Goal: Navigation & Orientation: Understand site structure

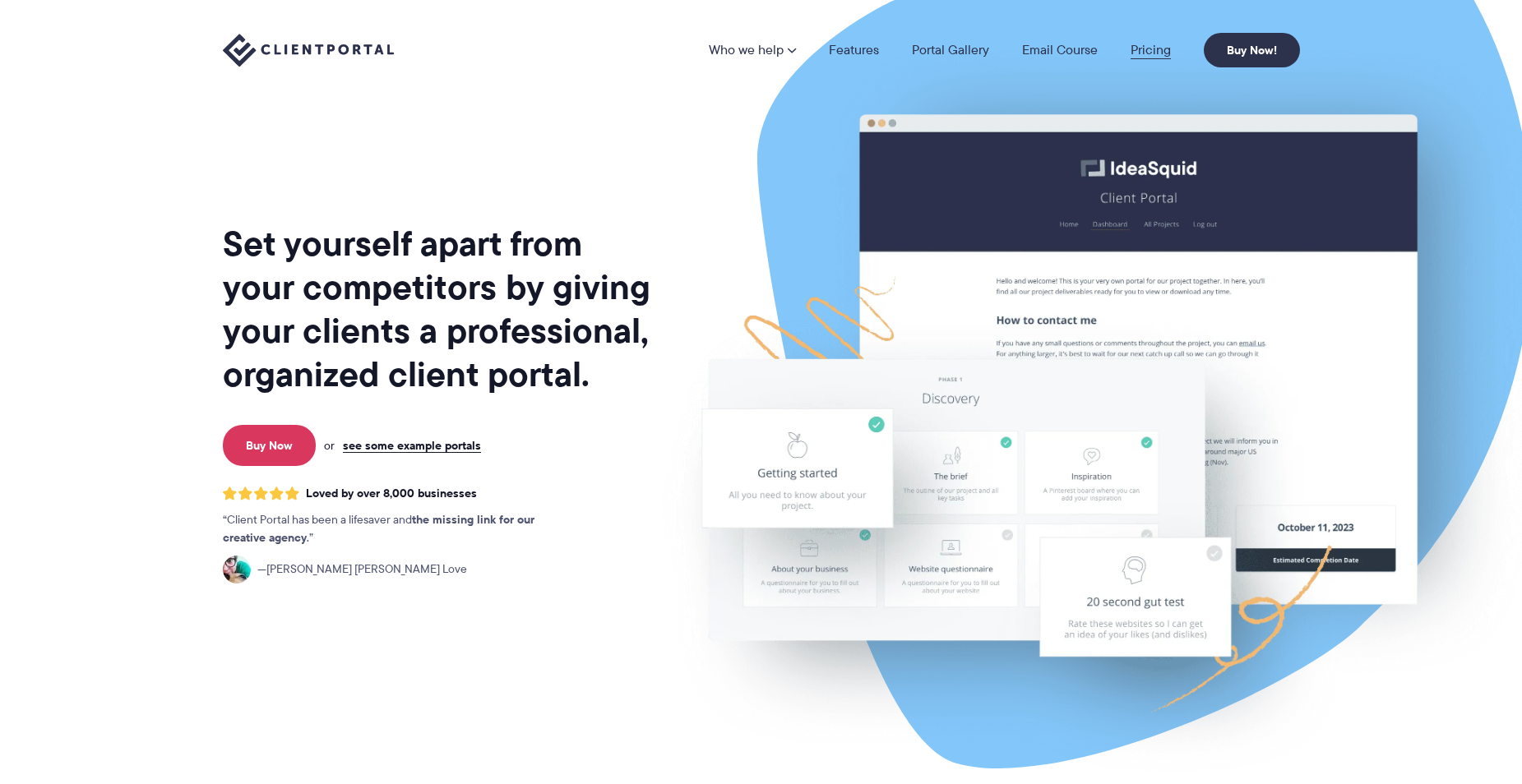
click at [1141, 50] on link "Pricing" at bounding box center [1150, 49] width 40 height 13
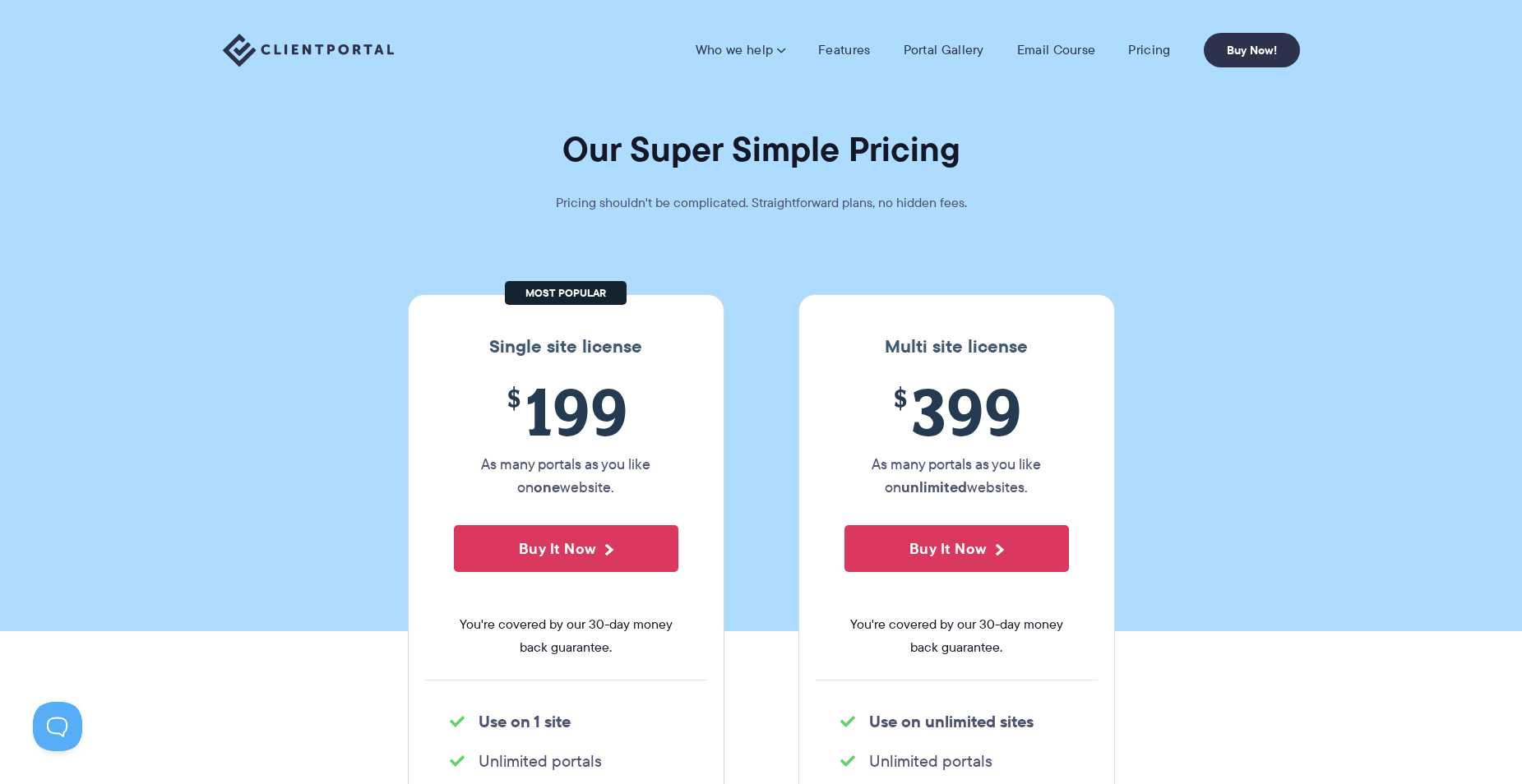
scroll to position [1, 0]
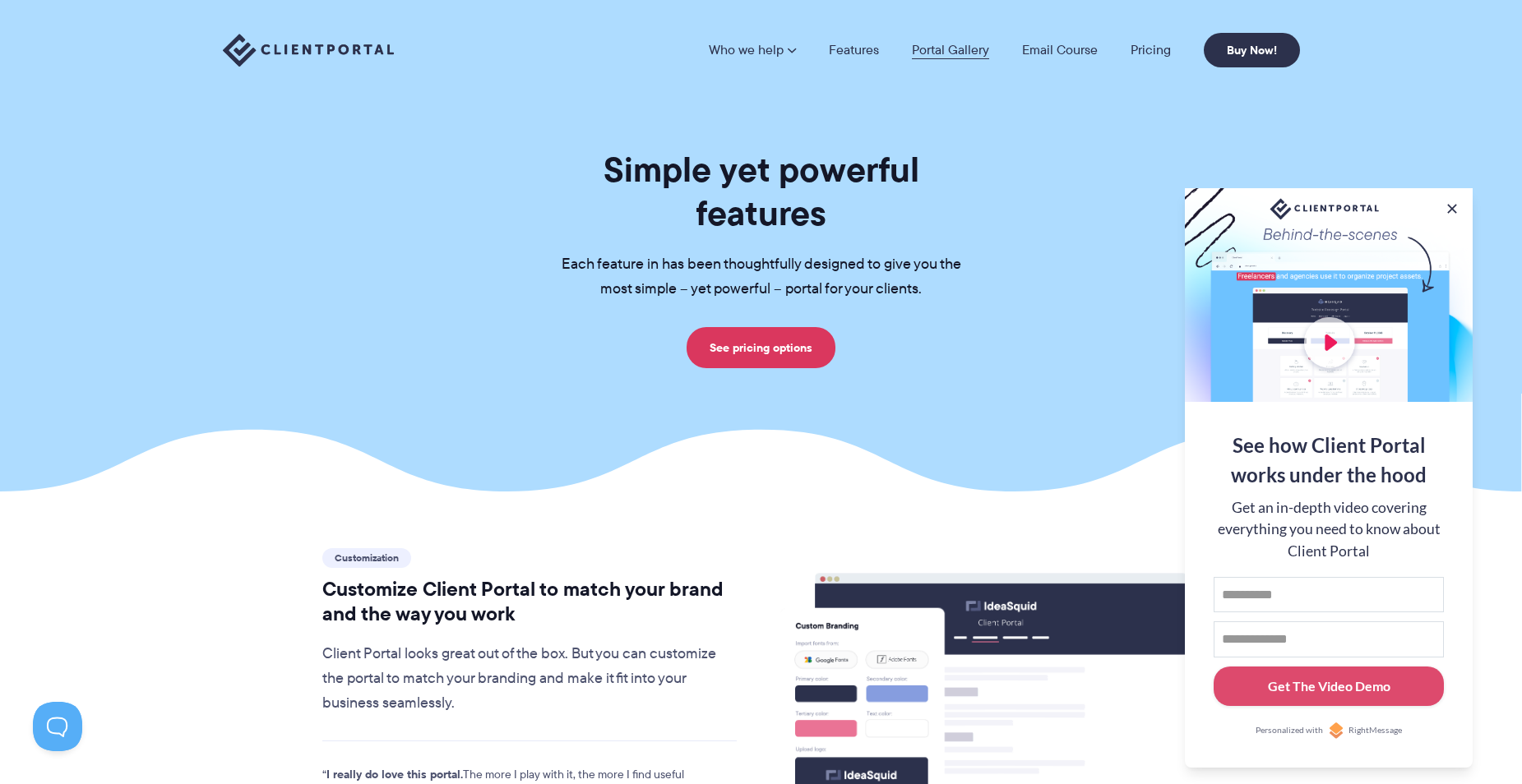
click at [921, 53] on link "Portal Gallery" at bounding box center [950, 49] width 77 height 13
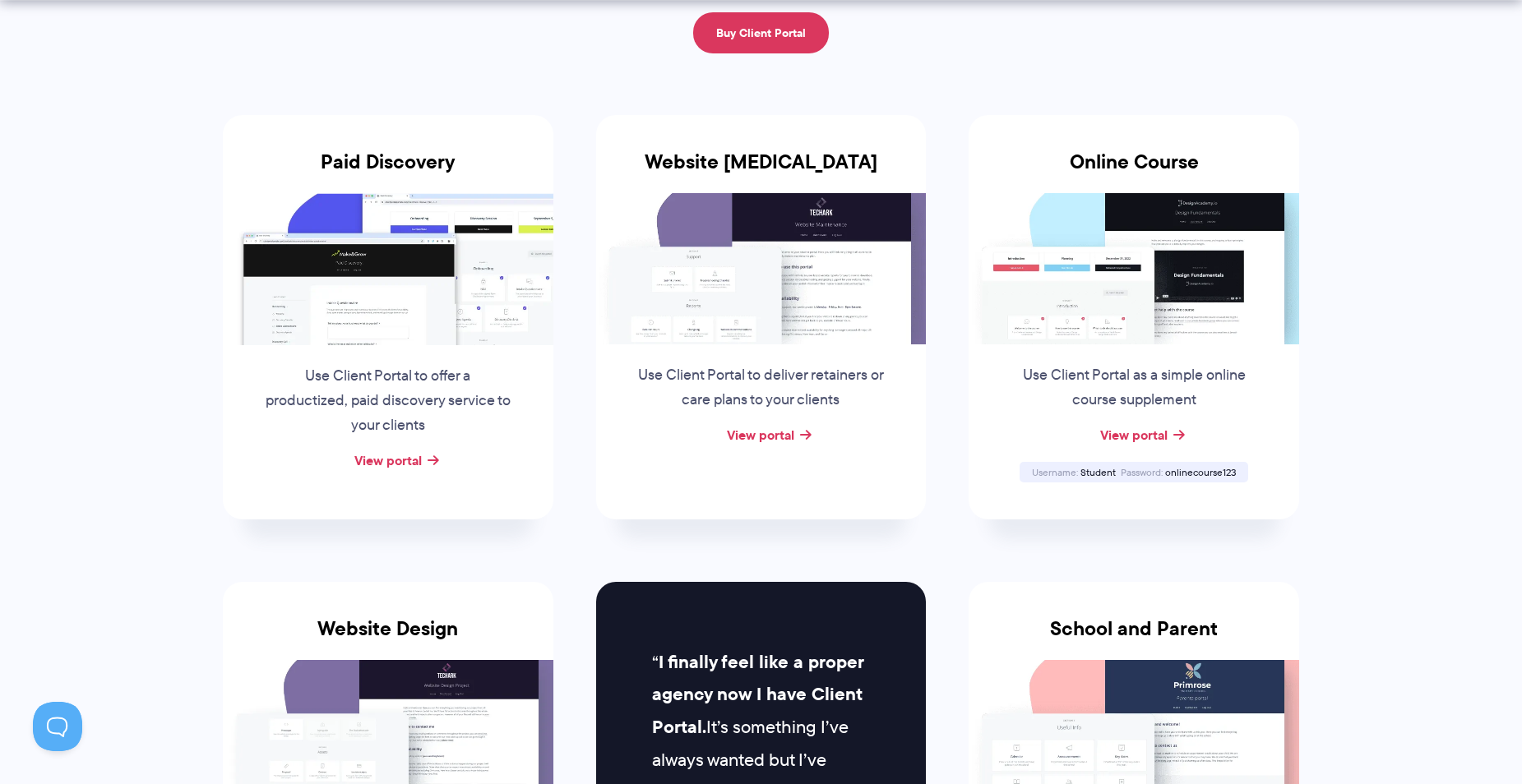
scroll to position [593, 0]
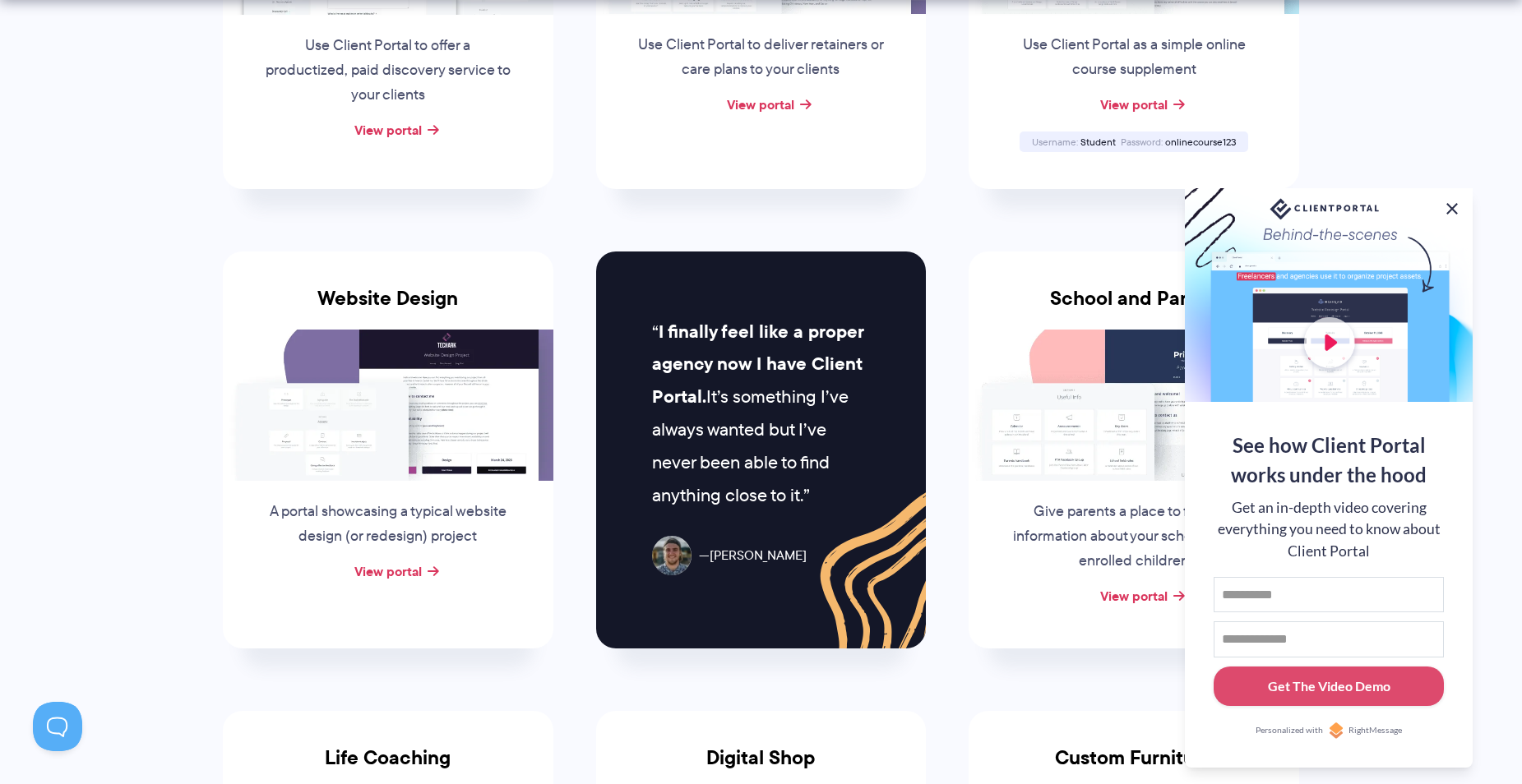
click at [1452, 199] on button at bounding box center [1452, 208] width 20 height 20
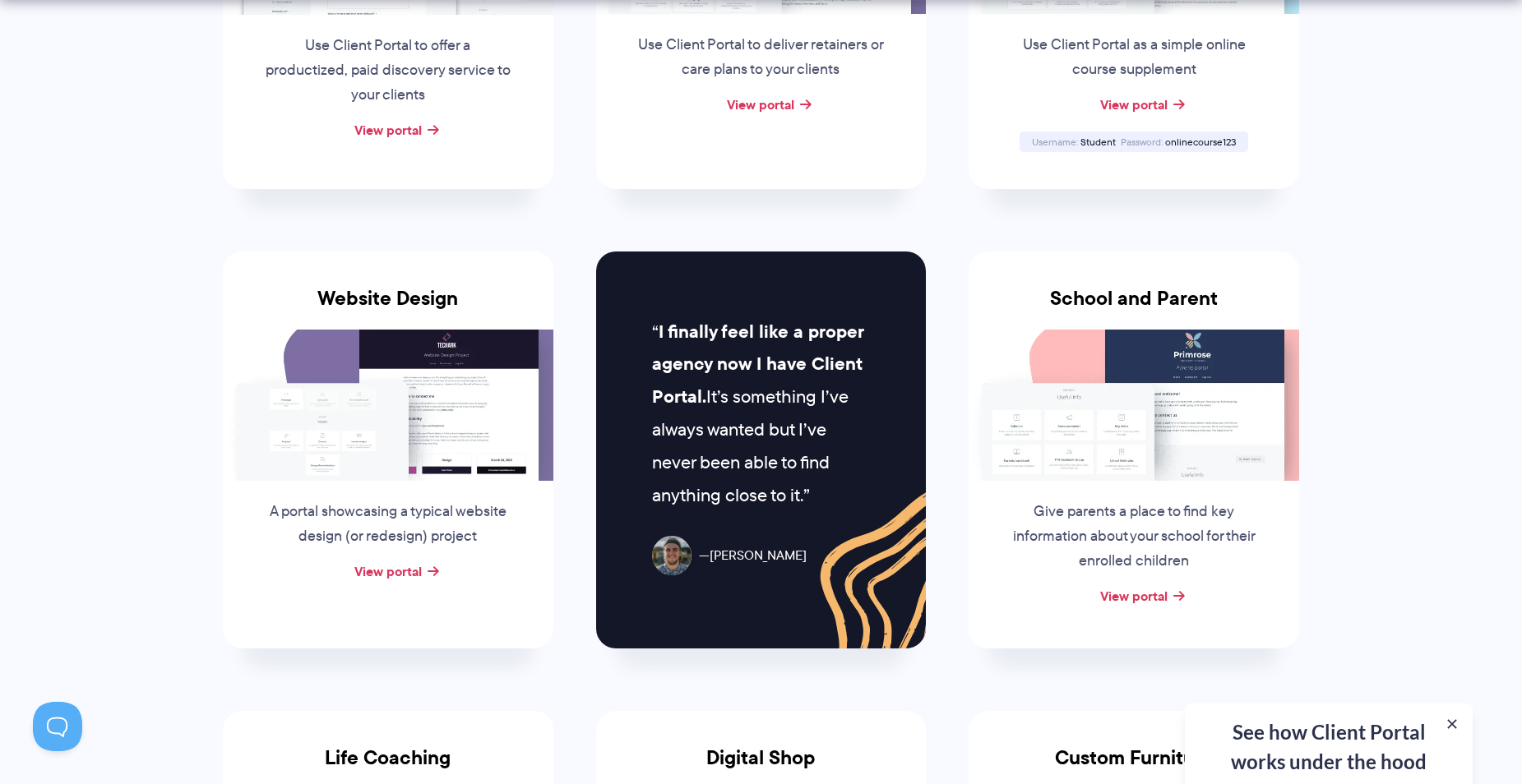
scroll to position [954, 0]
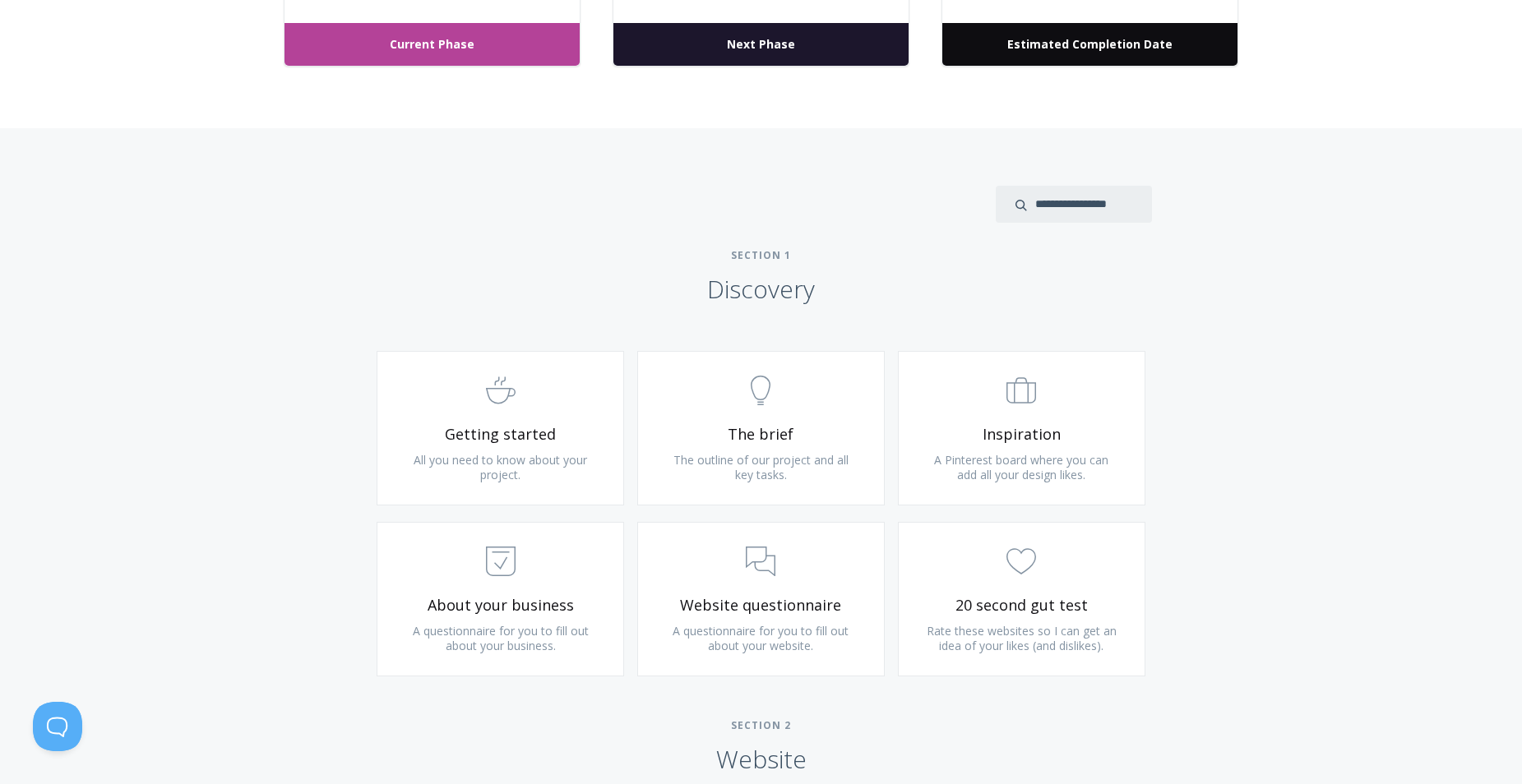
scroll to position [742, 0]
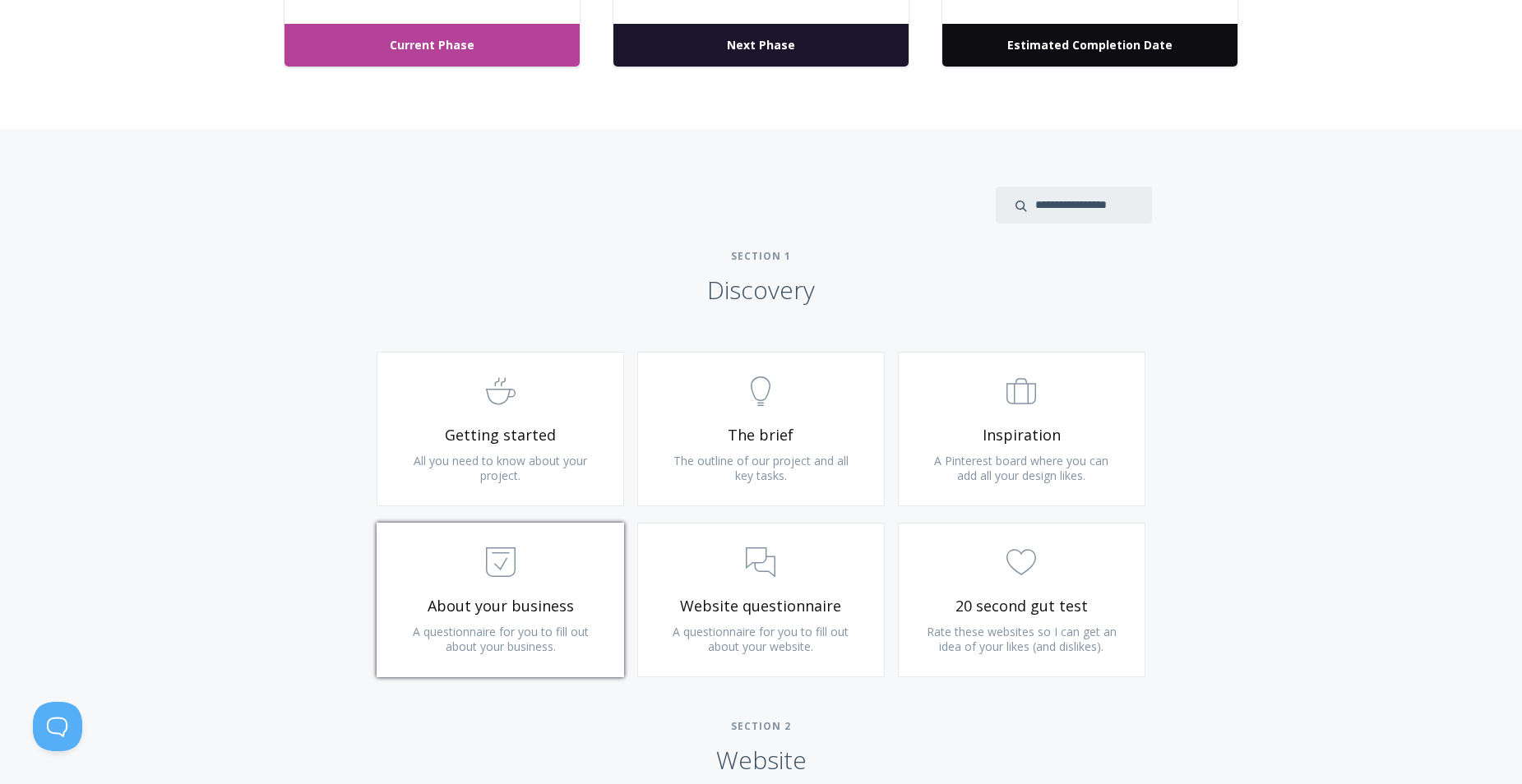
click at [624, 577] on link ".st0{fill:none;stroke:#000000;stroke-width:2;stroke-miterlimit:10;} Untitled-18…" at bounding box center [501, 600] width 248 height 154
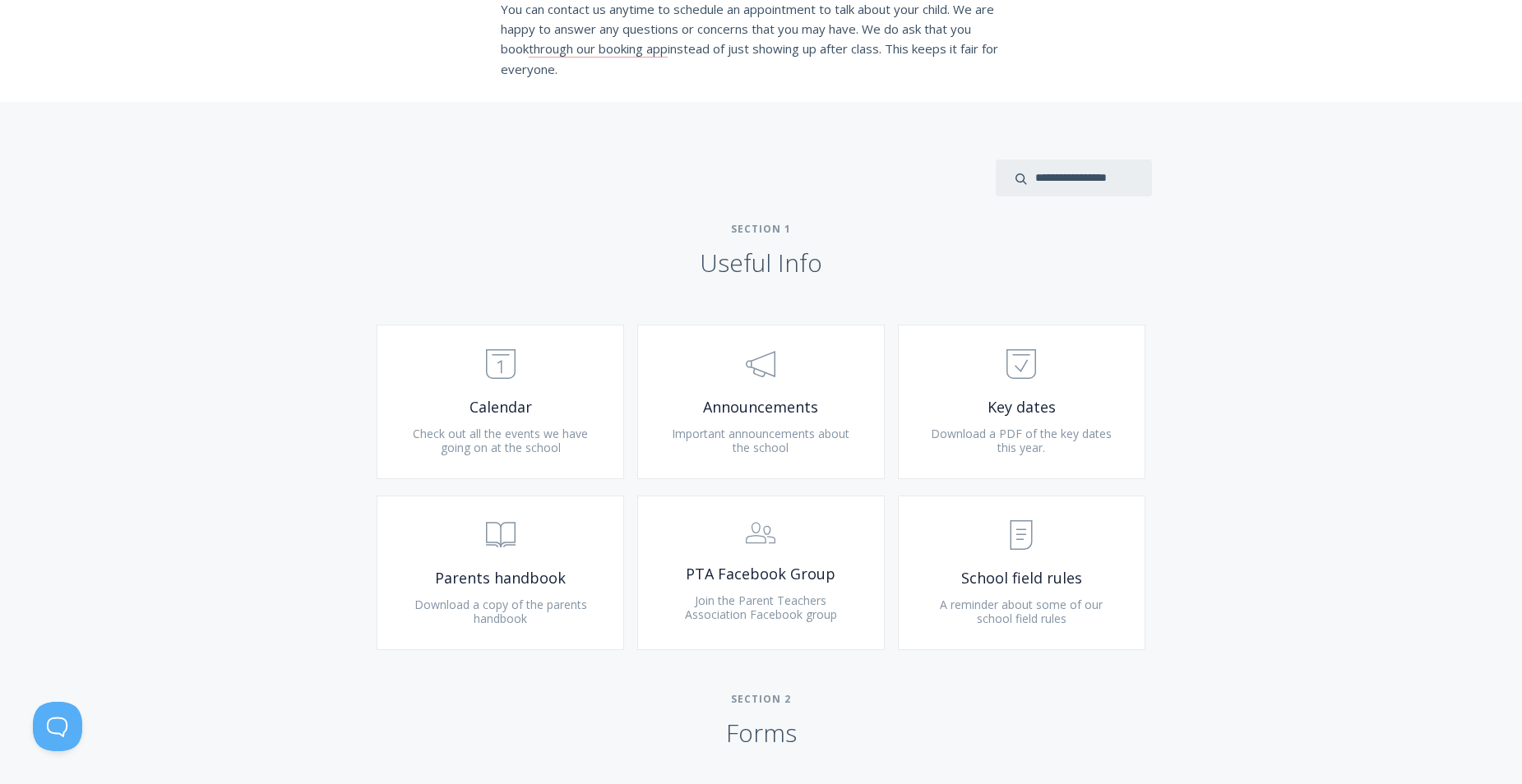
scroll to position [462, 0]
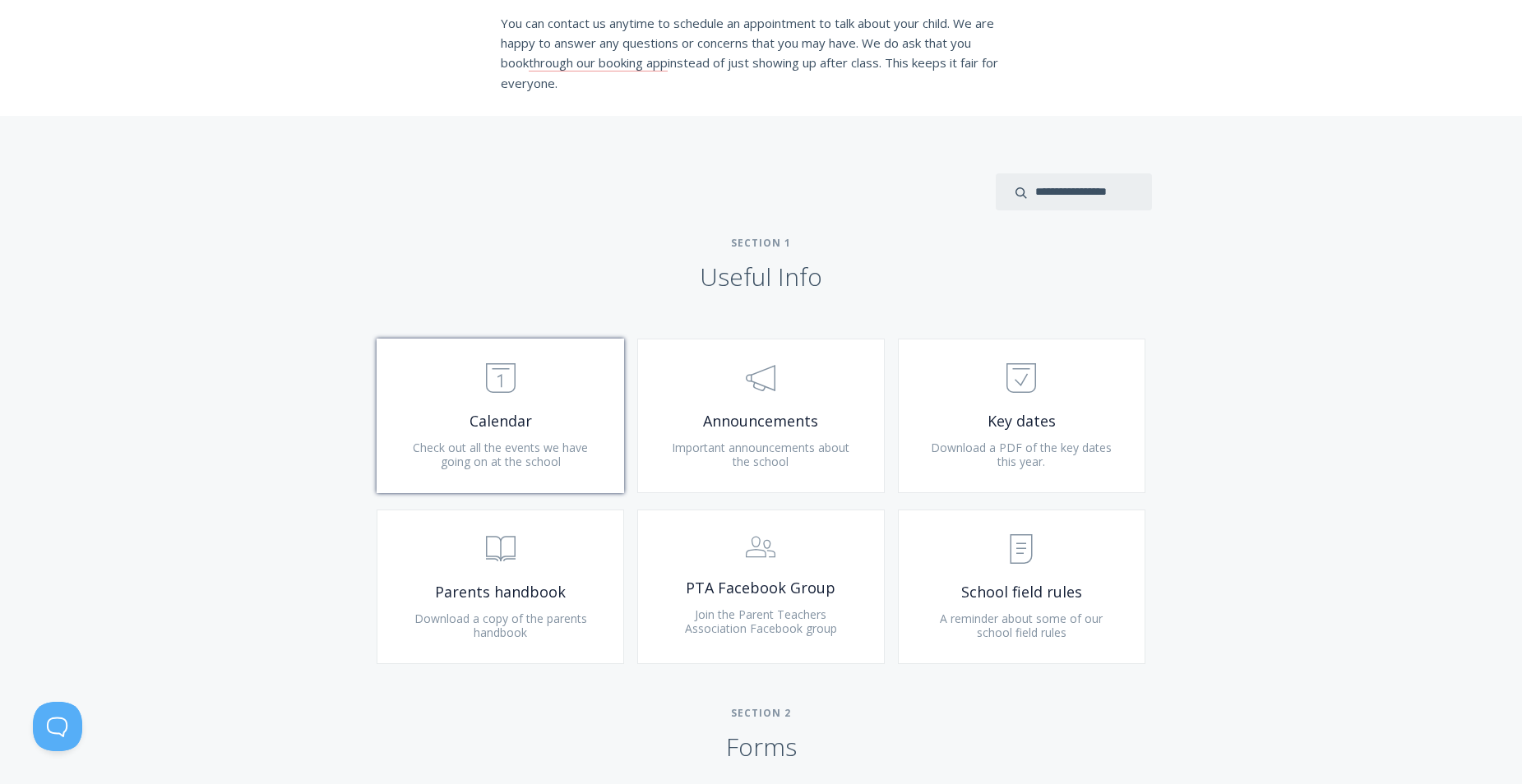
click at [555, 423] on span "Calendar" at bounding box center [500, 421] width 196 height 19
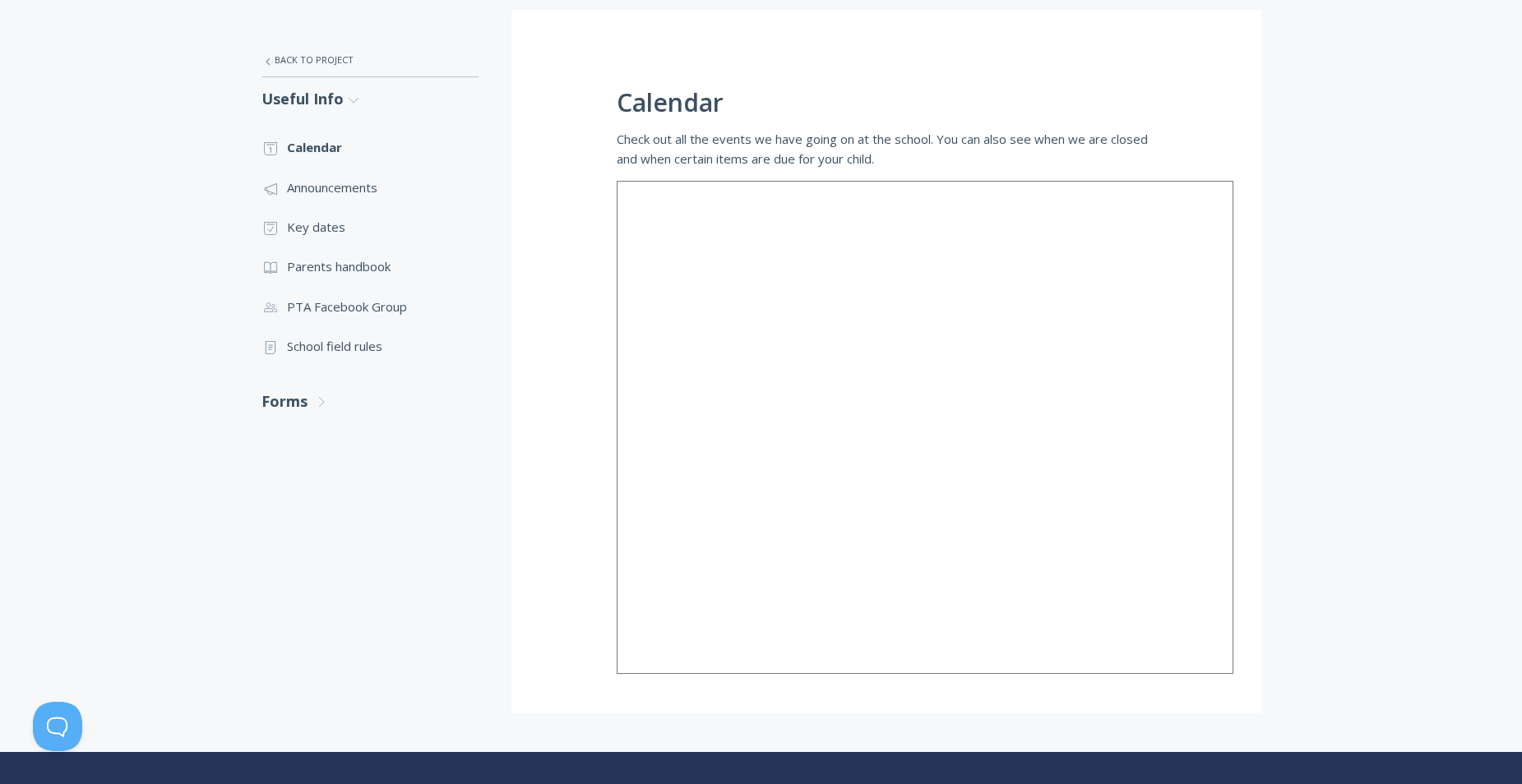
scroll to position [343, 0]
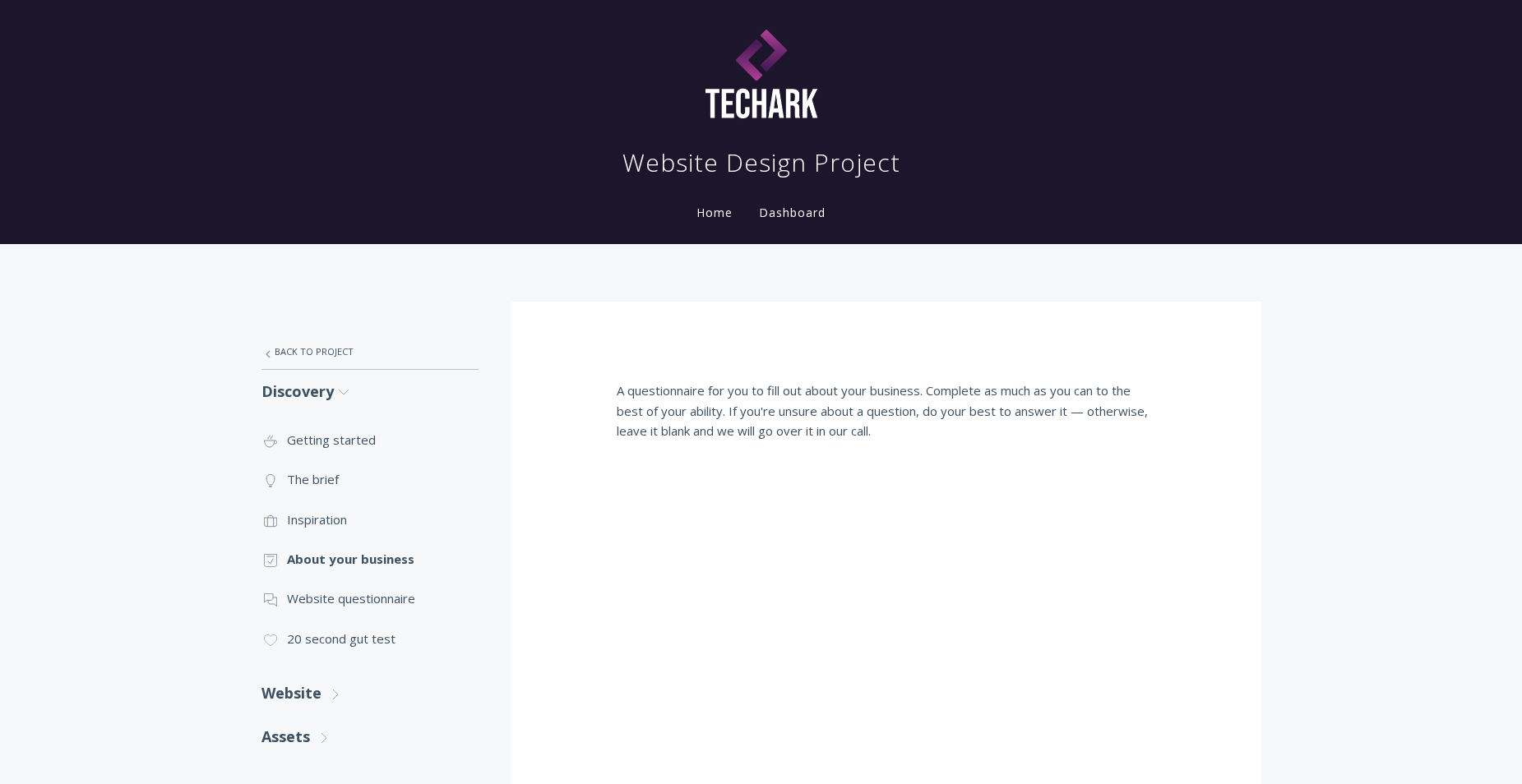
scroll to position [406, 0]
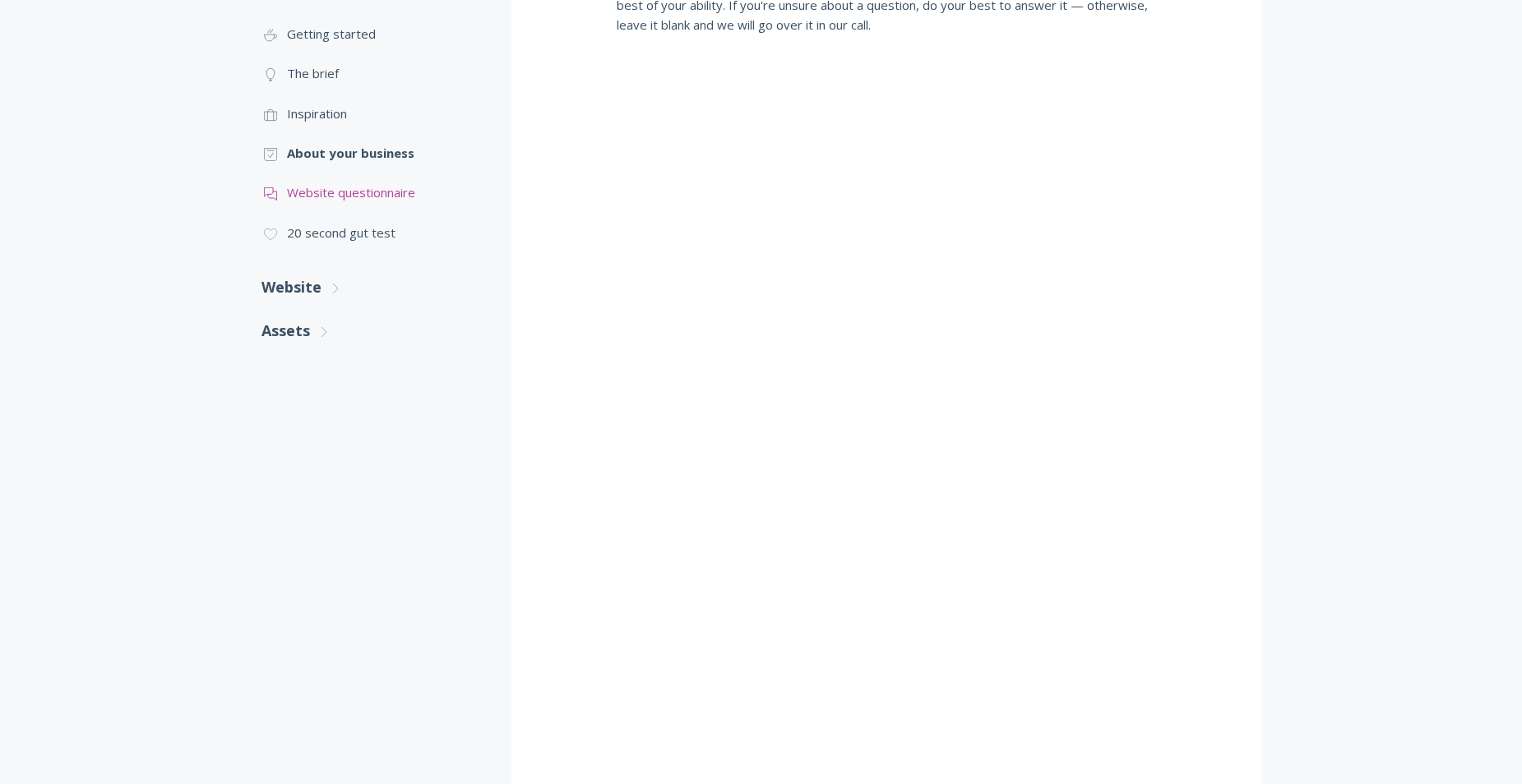
click at [366, 186] on link ".st0{fill:none;stroke:#000000;stroke-width:2;stroke-miterlimit:10;} 3. Communic…" at bounding box center [370, 192] width 217 height 39
